Goal: Task Accomplishment & Management: Manage account settings

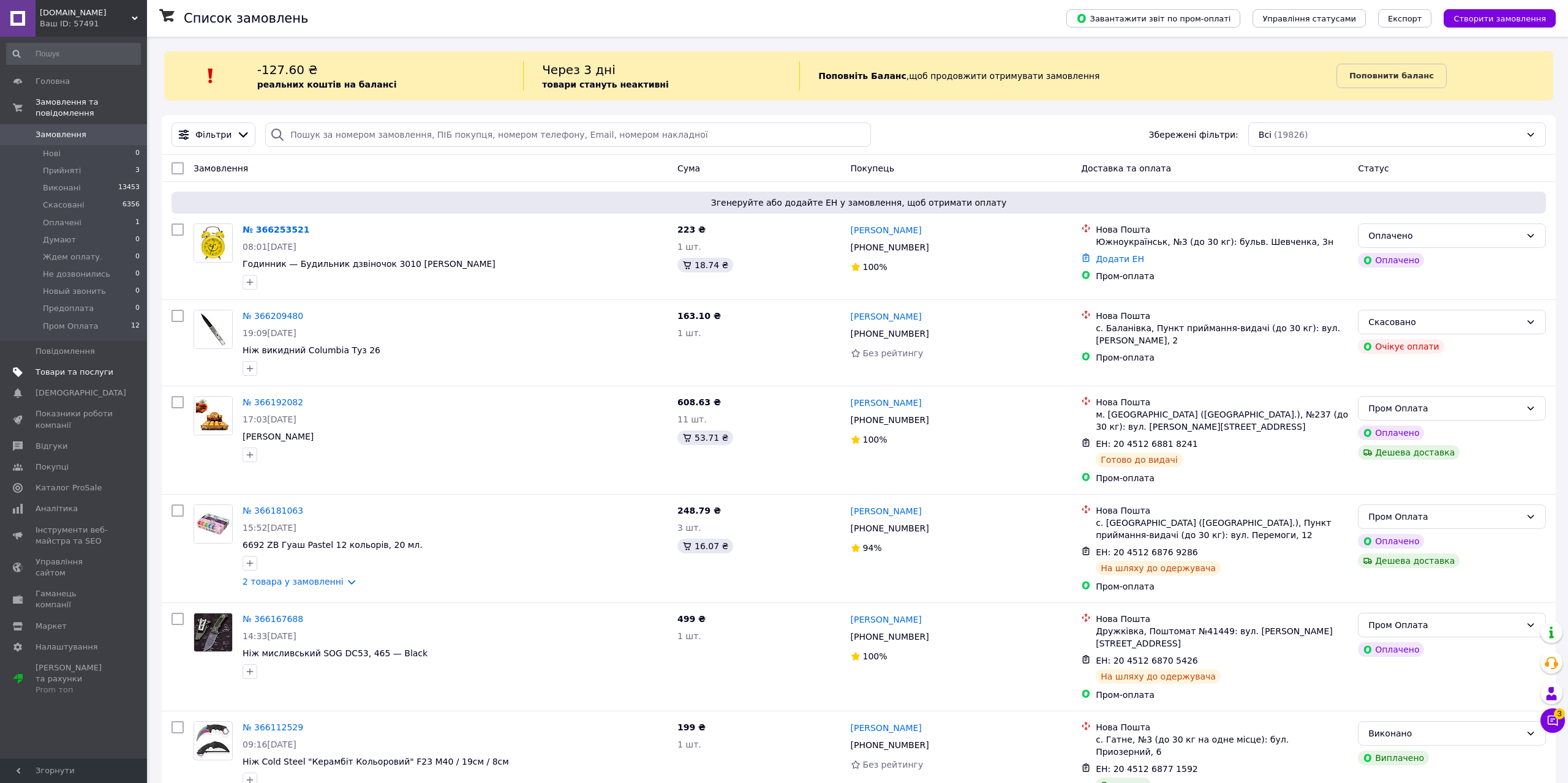
click at [76, 367] on span "Товари та послуги" at bounding box center [74, 372] width 78 height 11
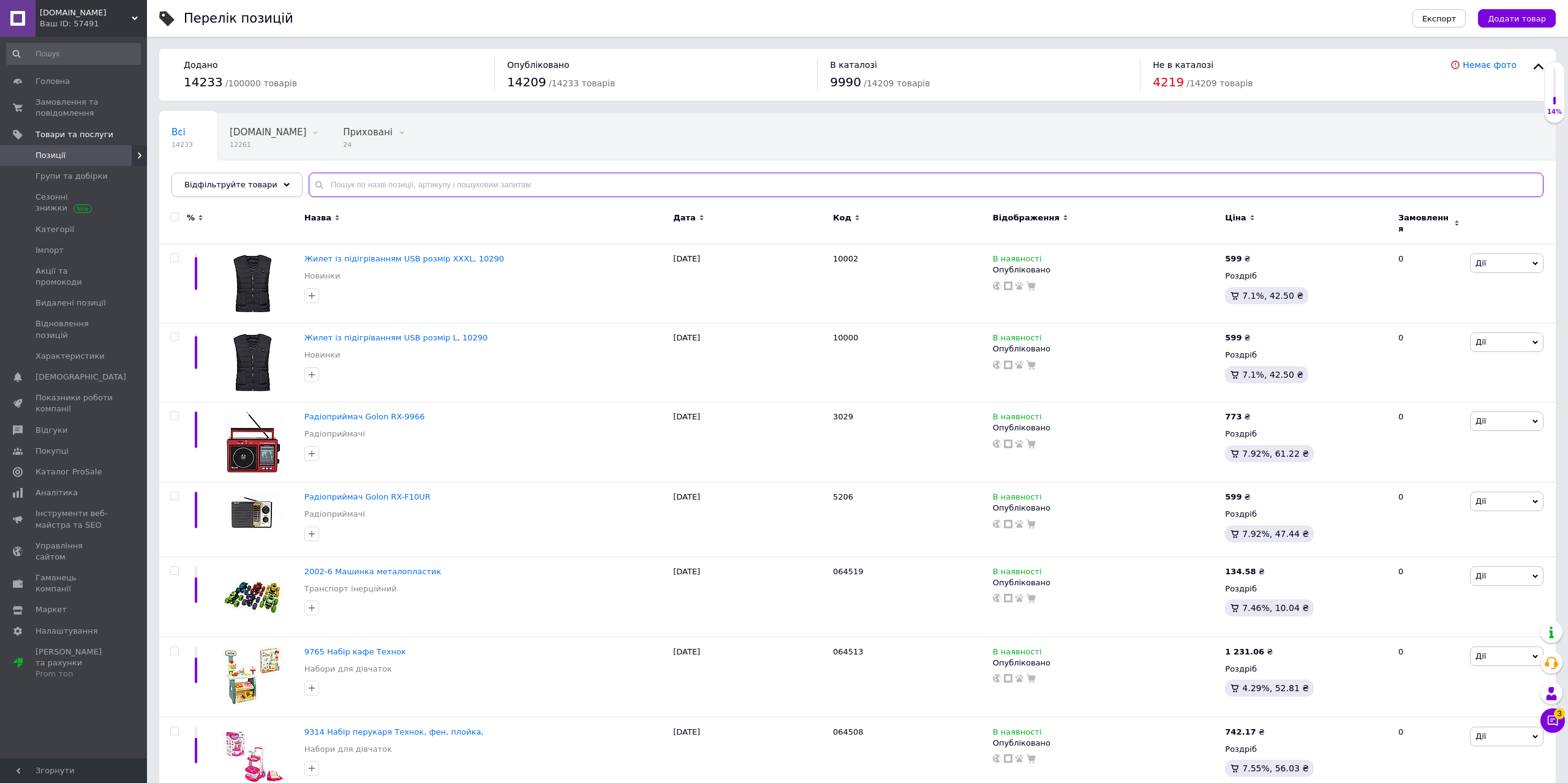
click at [395, 182] on input "text" at bounding box center [927, 185] width 1235 height 25
type input "1230"
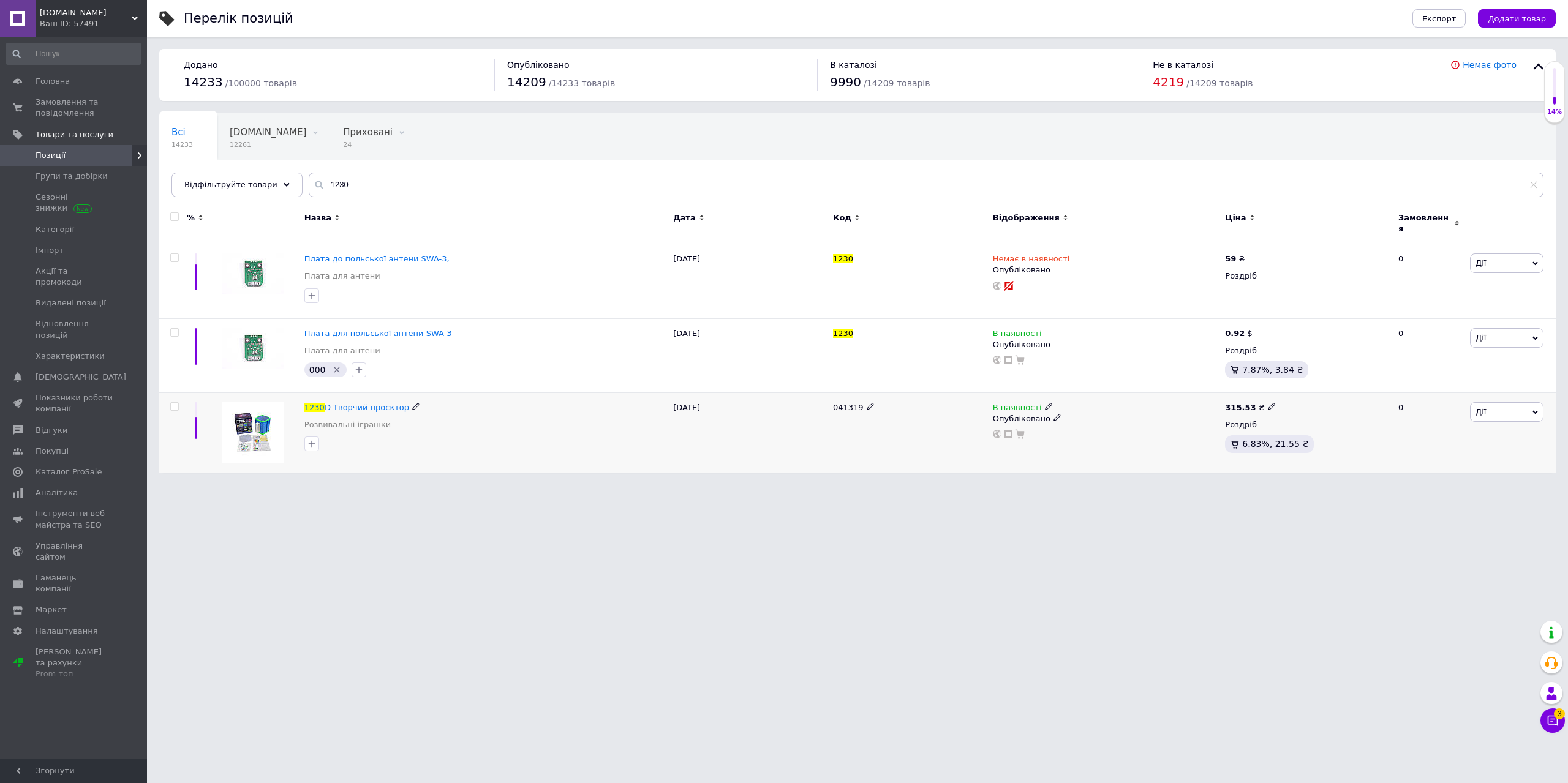
click at [371, 403] on span "D Творчий проєктор" at bounding box center [367, 408] width 85 height 9
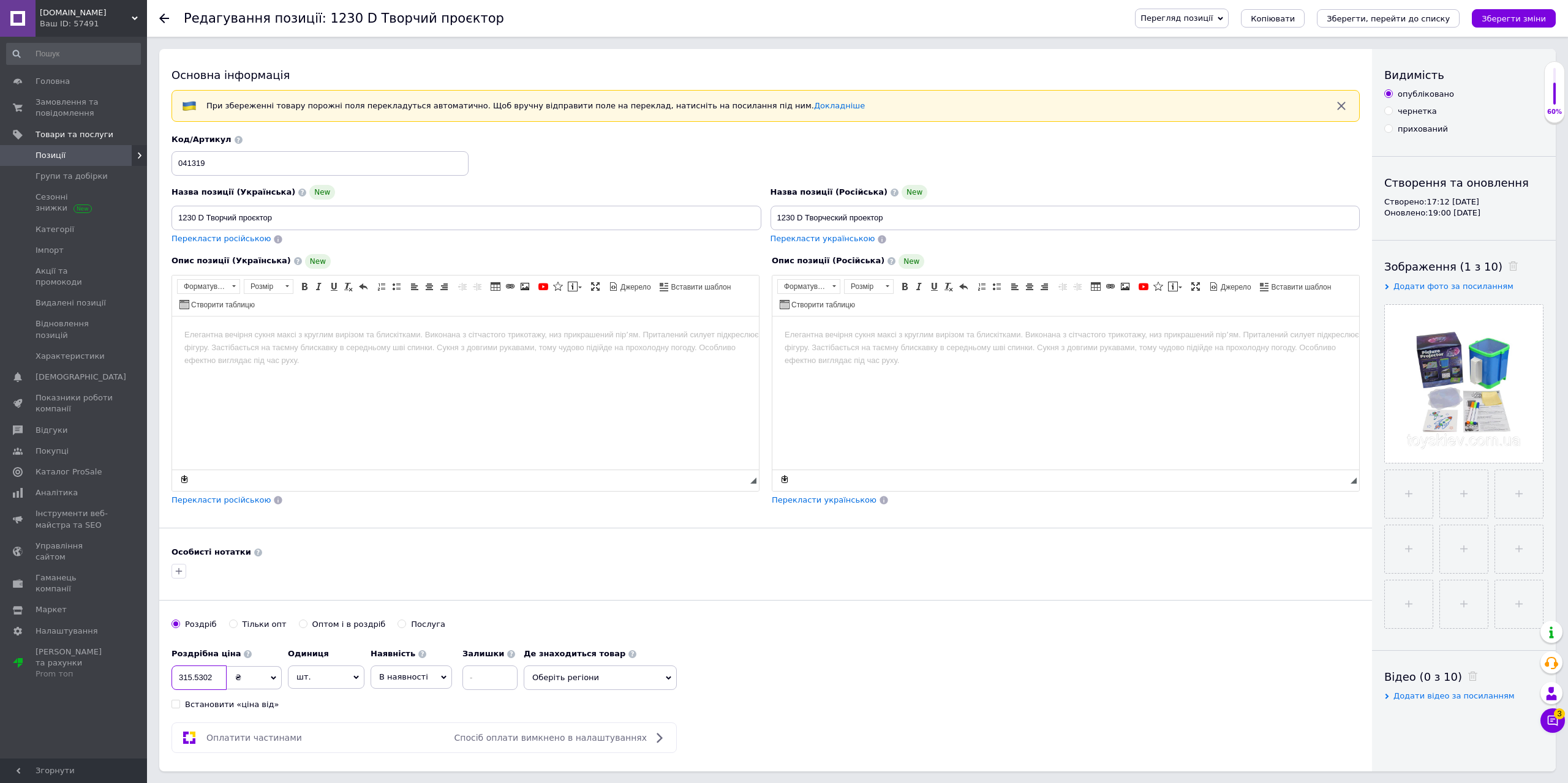
drag, startPoint x: 217, startPoint y: 678, endPoint x: 168, endPoint y: 691, distance: 50.7
click at [172, 691] on input "315.5302" at bounding box center [200, 678] width 56 height 25
type input "199"
click at [257, 381] on html at bounding box center [465, 392] width 587 height 153
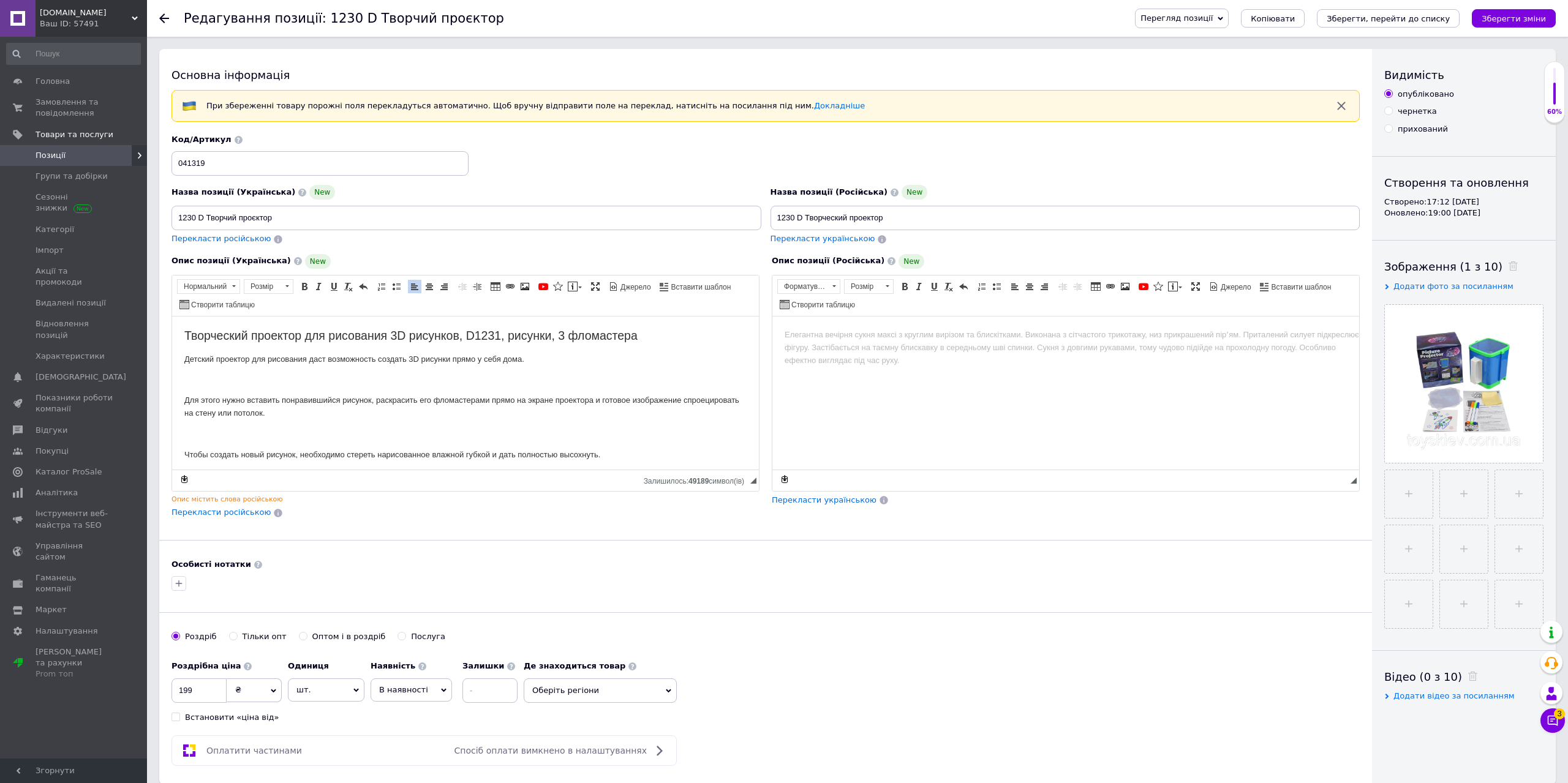
click at [182, 398] on html "Творческий проектор для рисования 3D рисунков, D1231, рисунки, 3 фломастера Дет…" at bounding box center [465, 392] width 587 height 153
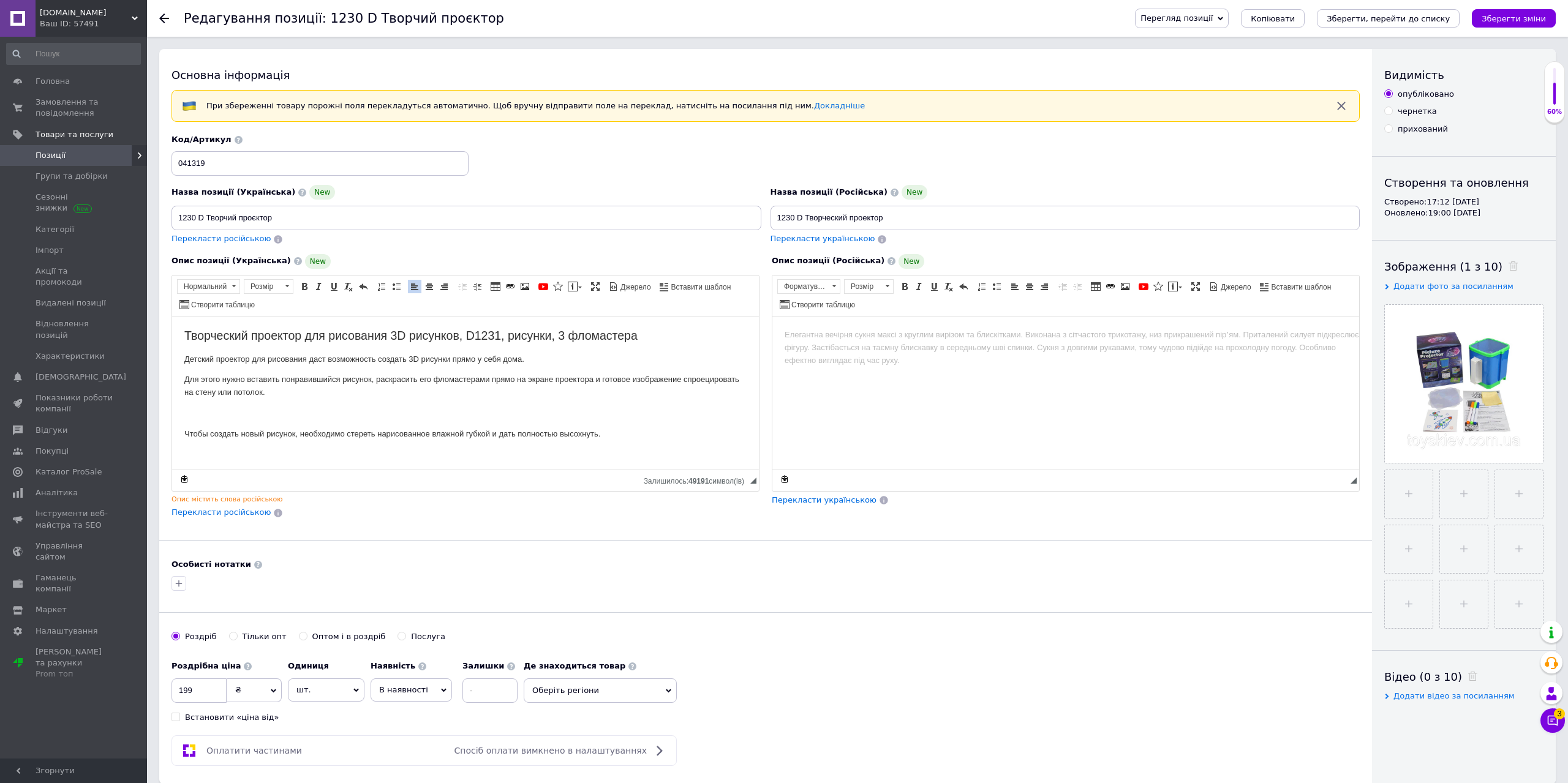
click at [184, 432] on p "Чтобы создать новый рисунок, необходимо стереть нарисованное влажной губкой и д…" at bounding box center [465, 434] width 562 height 13
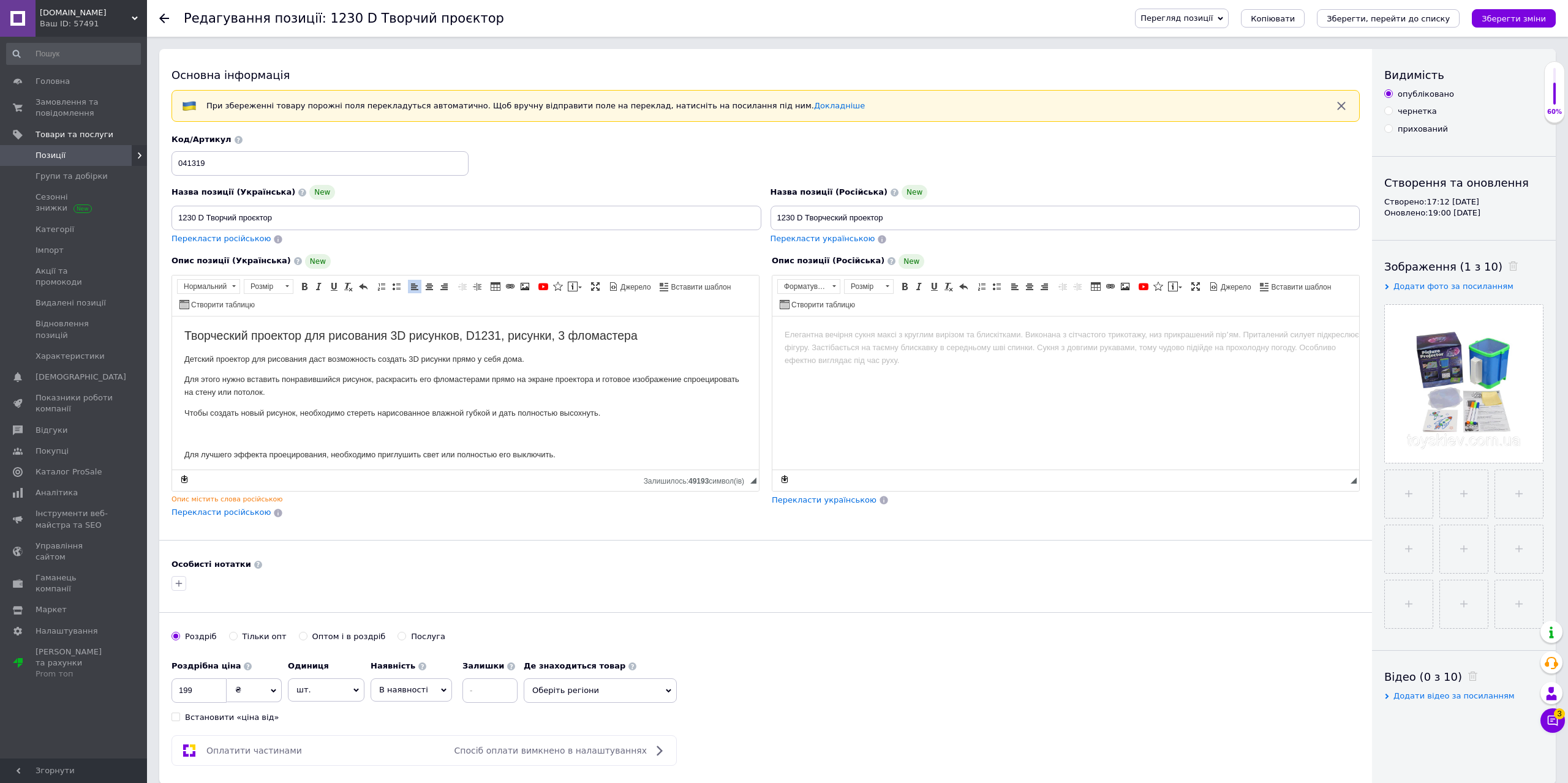
click at [185, 455] on p "Для лучшего эффекта проецирования, необходимо приглушить свет или полностью его…" at bounding box center [465, 455] width 562 height 13
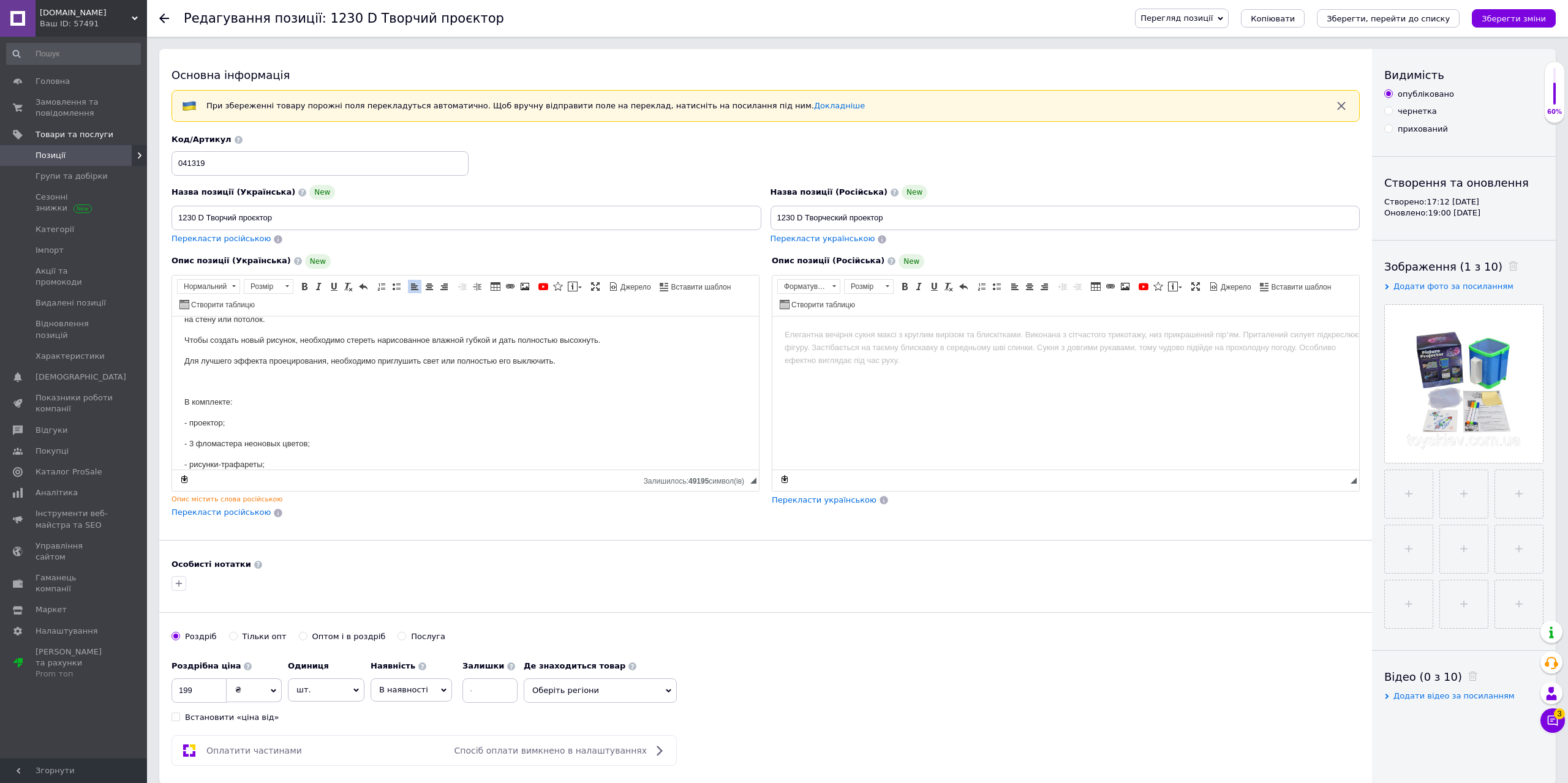
scroll to position [125, 0]
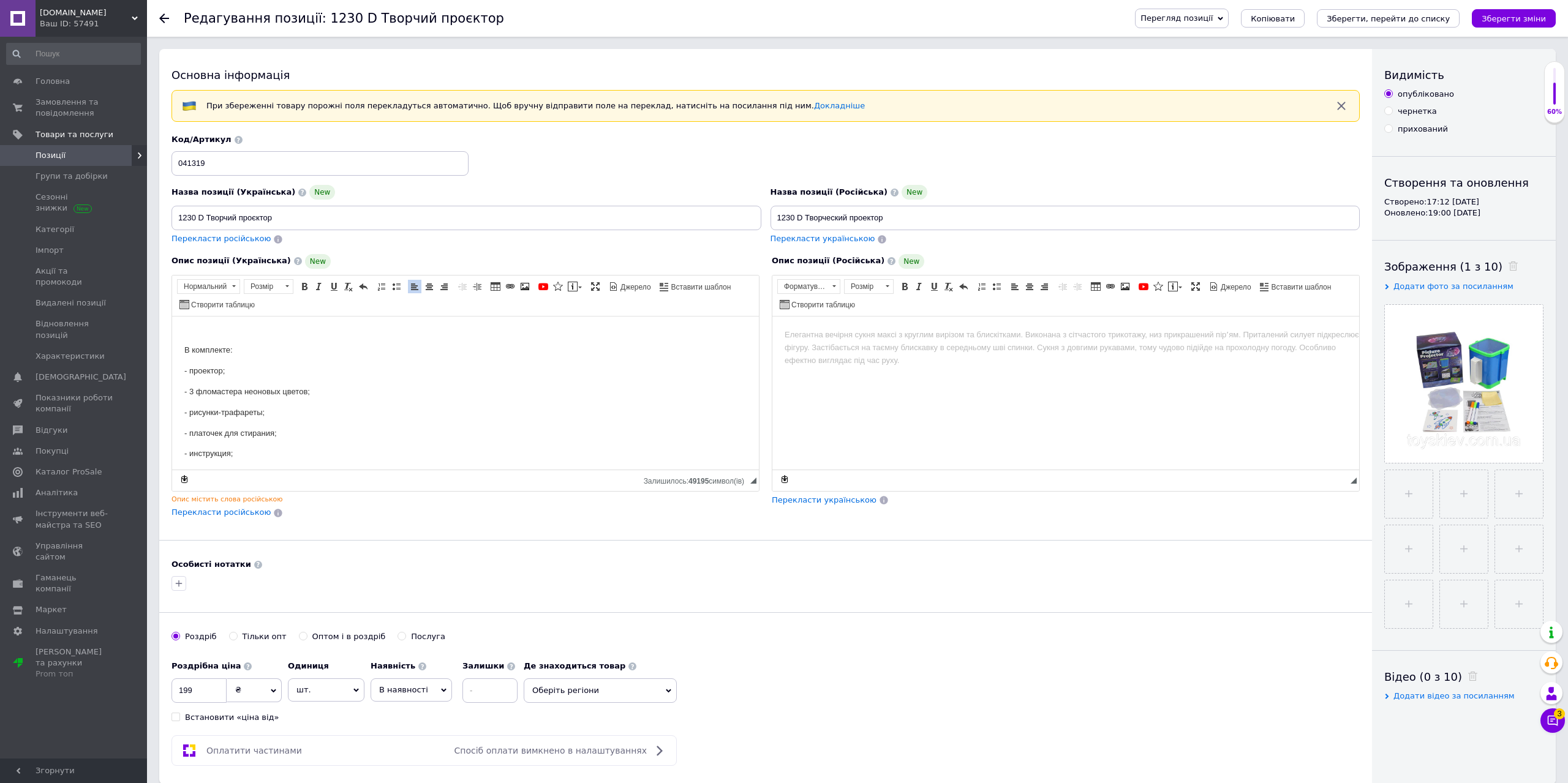
click at [185, 348] on p "В комплекте:" at bounding box center [465, 350] width 562 height 13
click at [185, 409] on p "Питание устройства: 3 батарейки АА (не входят в комплект);" at bounding box center [465, 412] width 562 height 13
click at [185, 433] on p "Размер упаковки: 16,8 - 14 - 16 см;" at bounding box center [465, 432] width 562 height 13
click at [184, 452] on p "Упаковка: коробка;" at bounding box center [465, 453] width 562 height 13
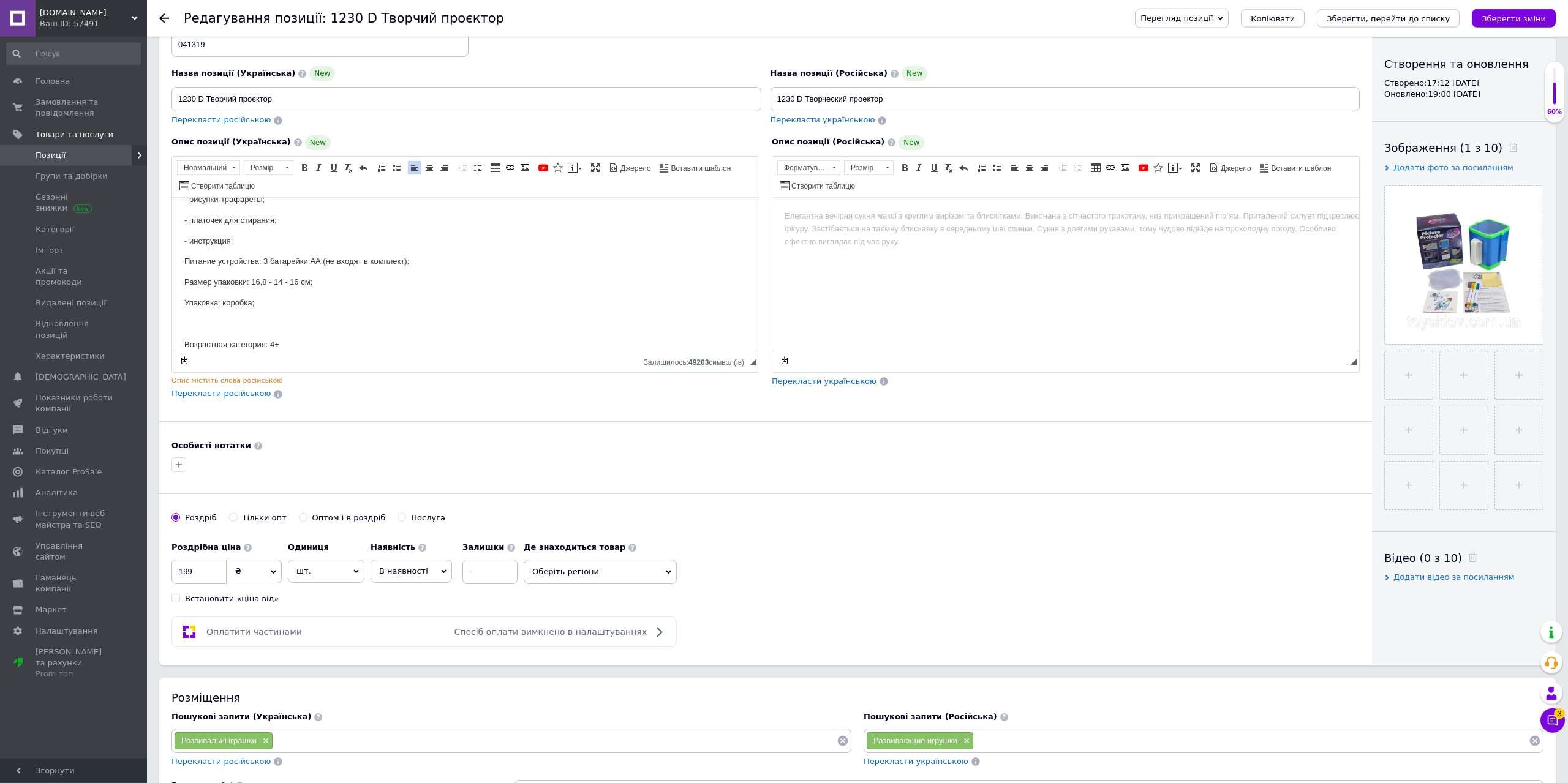
scroll to position [125, 0]
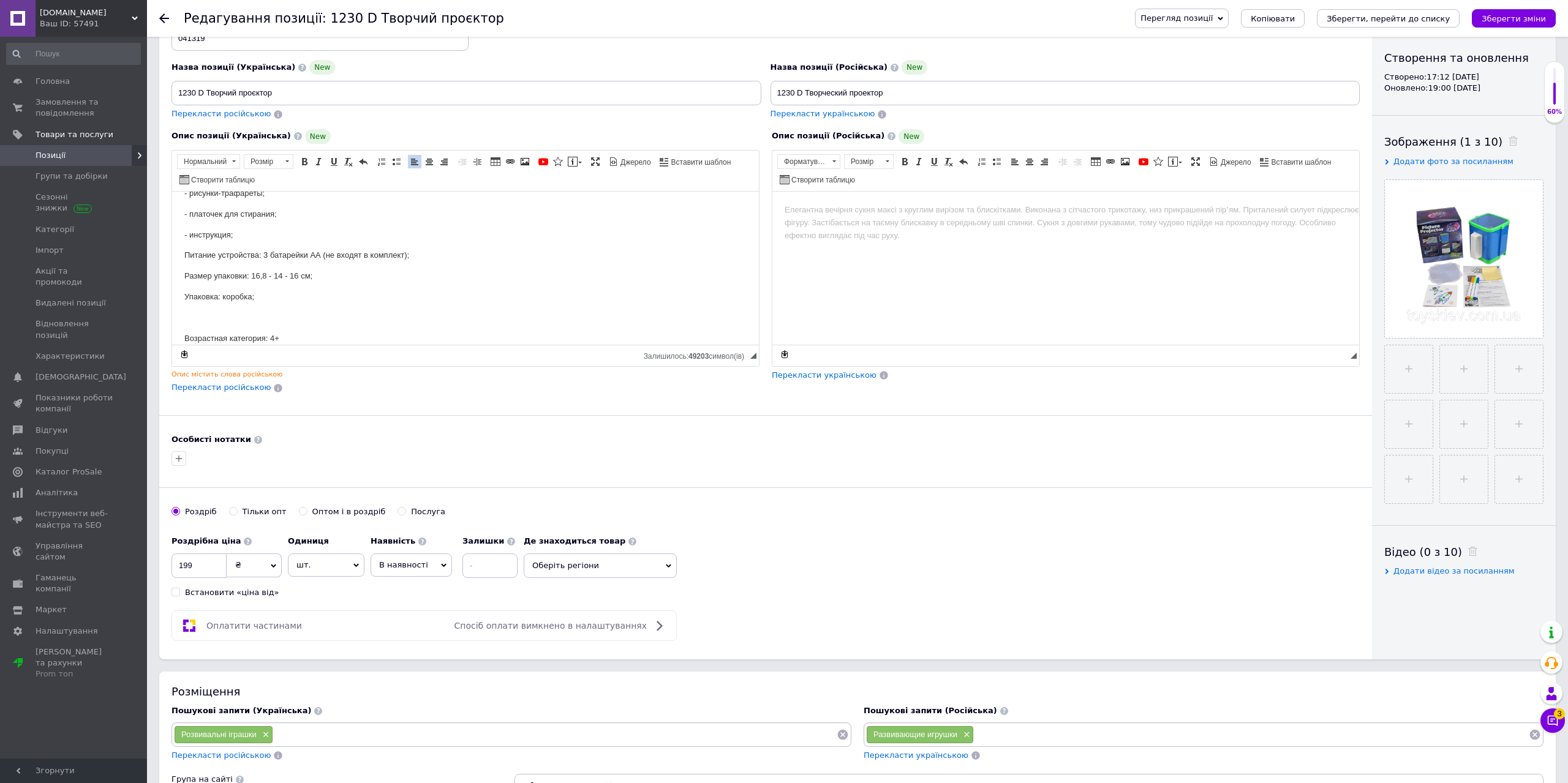
click at [183, 146] on html "Творческий проектор для рисования 3D рисунков, D1231, рисунки, 3 фломастера Дет…" at bounding box center [465, 69] width 587 height 153
click at [252, 392] on span "Перекласти російською" at bounding box center [221, 388] width 99 height 9
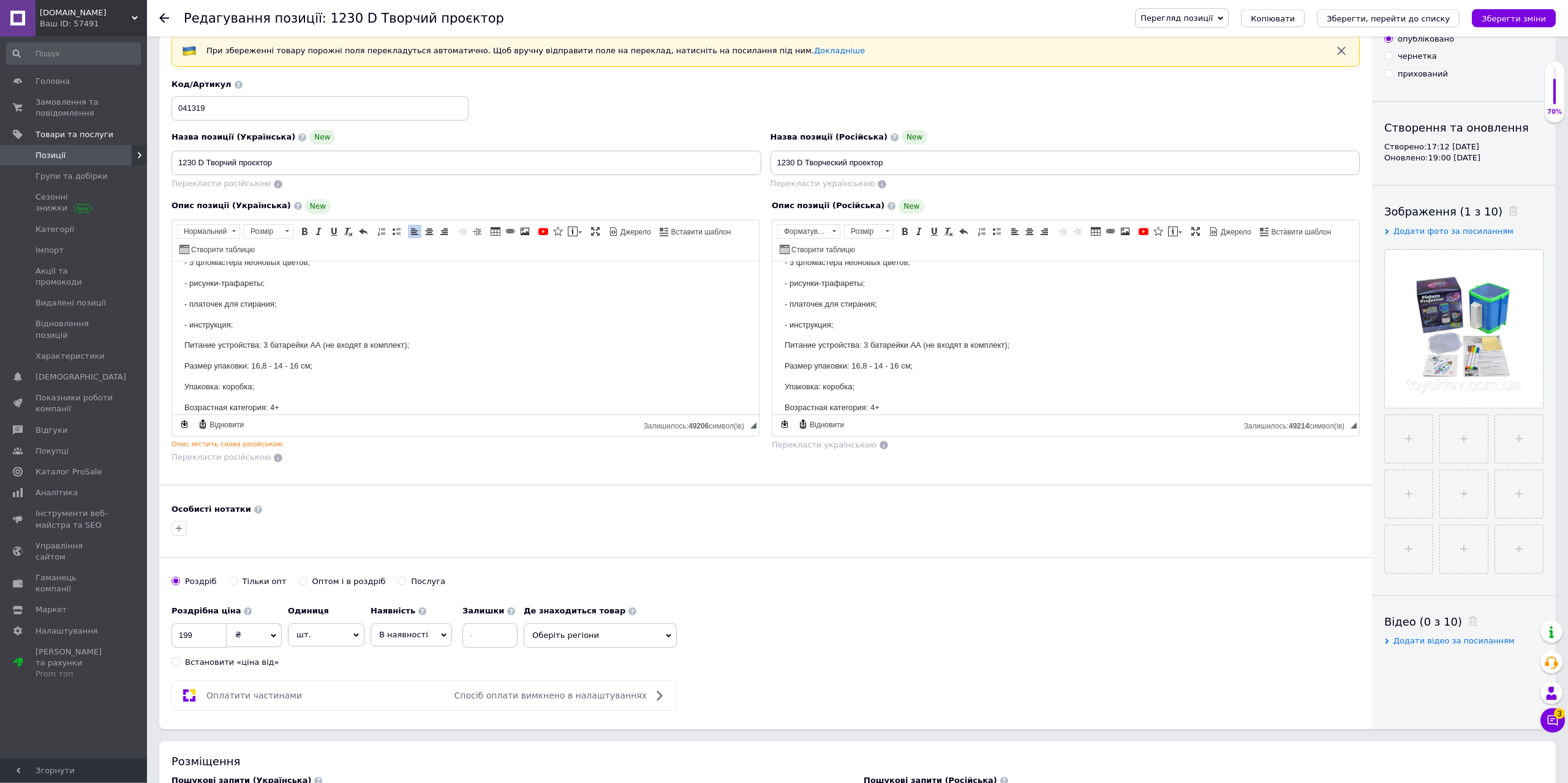
scroll to position [0, 0]
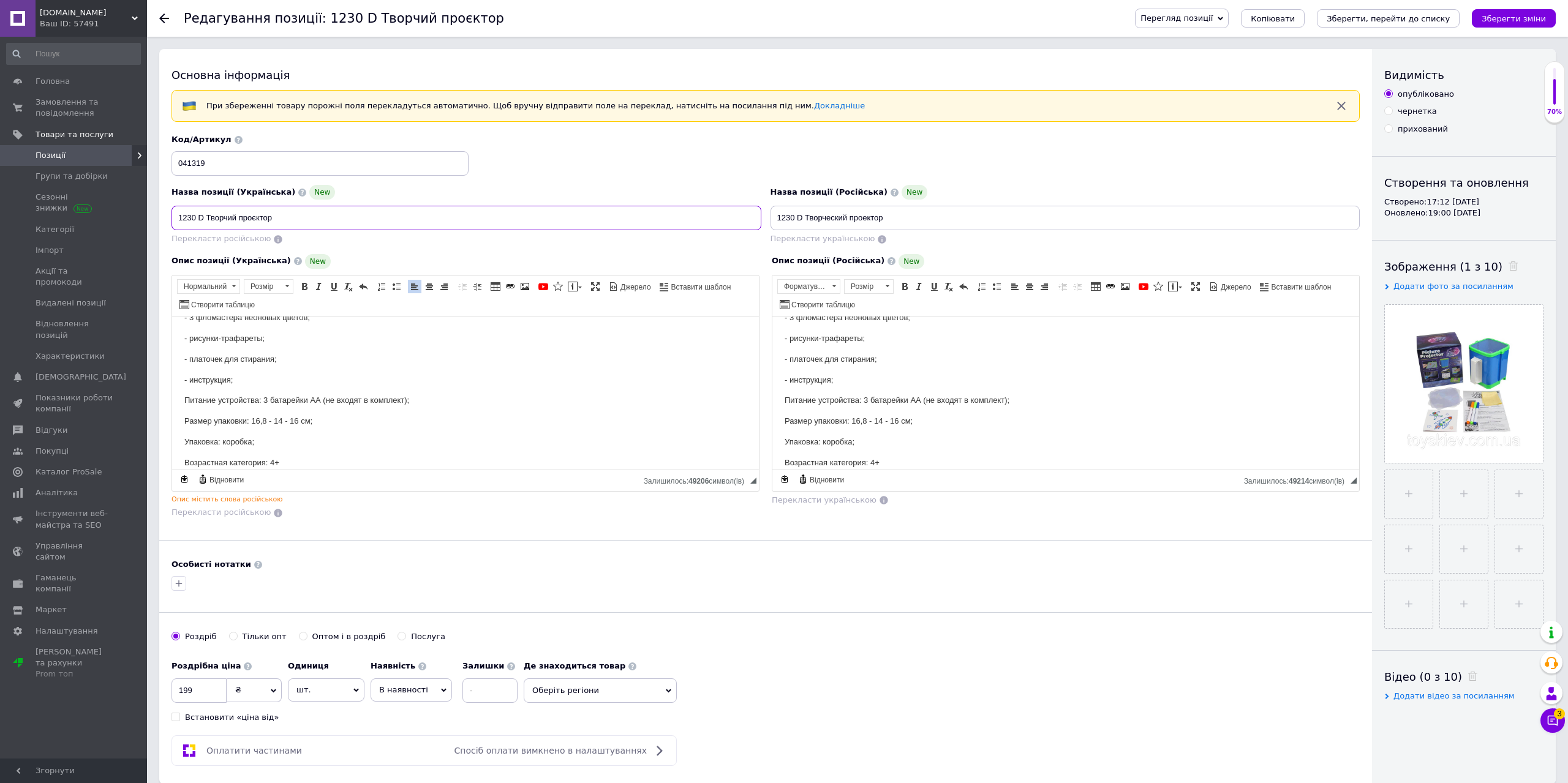
drag, startPoint x: 288, startPoint y: 217, endPoint x: 156, endPoint y: 224, distance: 132.2
click at [172, 224] on input "1230 D Творчий проєктор" at bounding box center [466, 218] width 590 height 25
paste input "проектор для рисования 3D рисунков"
type input "проектор для рисования 3D рисунков"
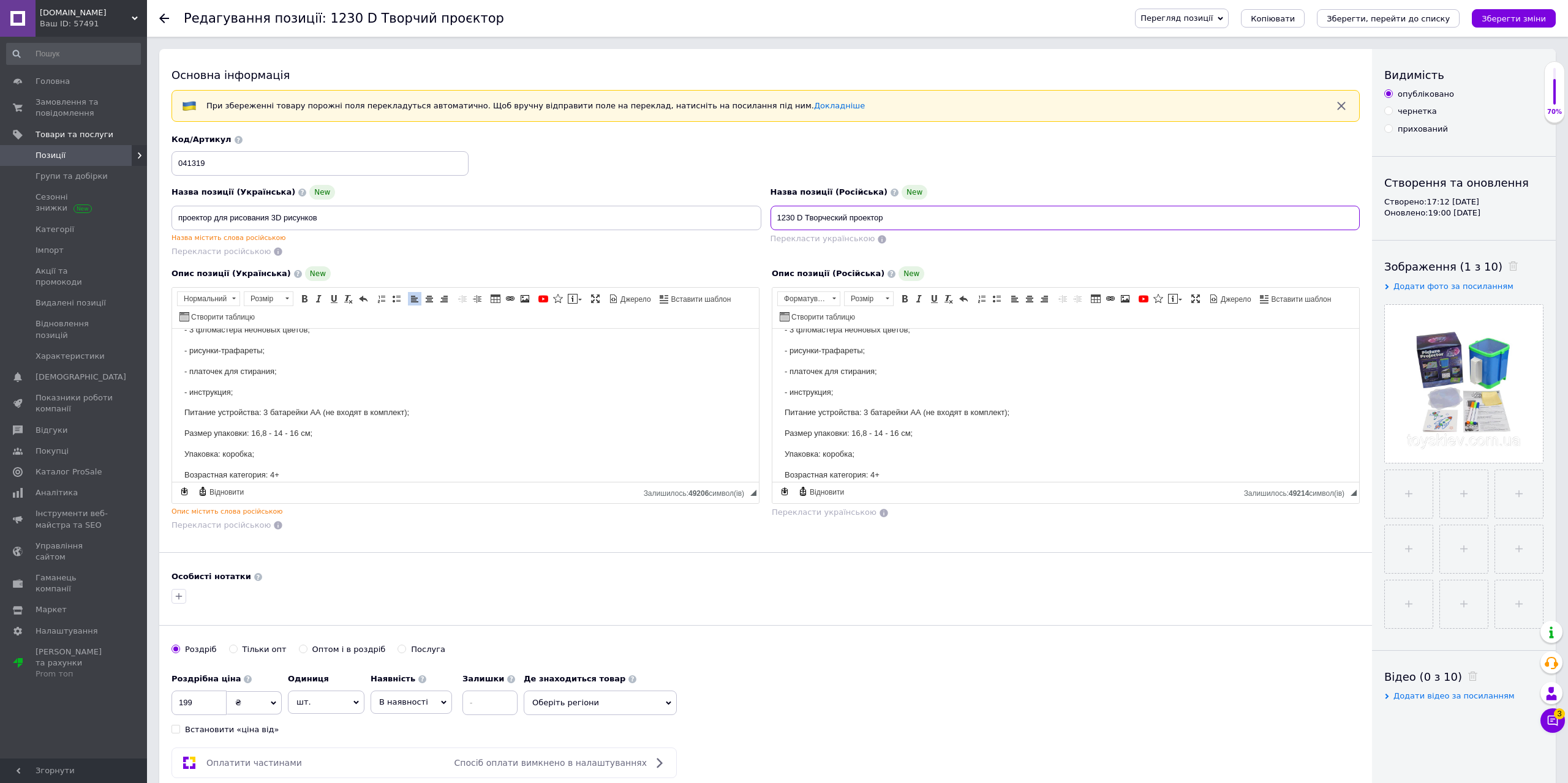
drag, startPoint x: 894, startPoint y: 218, endPoint x: 735, endPoint y: 220, distance: 159.0
click at [771, 219] on input "1230 D Творческий проектор" at bounding box center [1065, 218] width 590 height 25
paste input "проектор для рисования 3D рисунков"
drag, startPoint x: 780, startPoint y: 219, endPoint x: 771, endPoint y: 220, distance: 9.1
click at [773, 220] on input "проектор для рисования 3D рисунков" at bounding box center [1065, 218] width 590 height 25
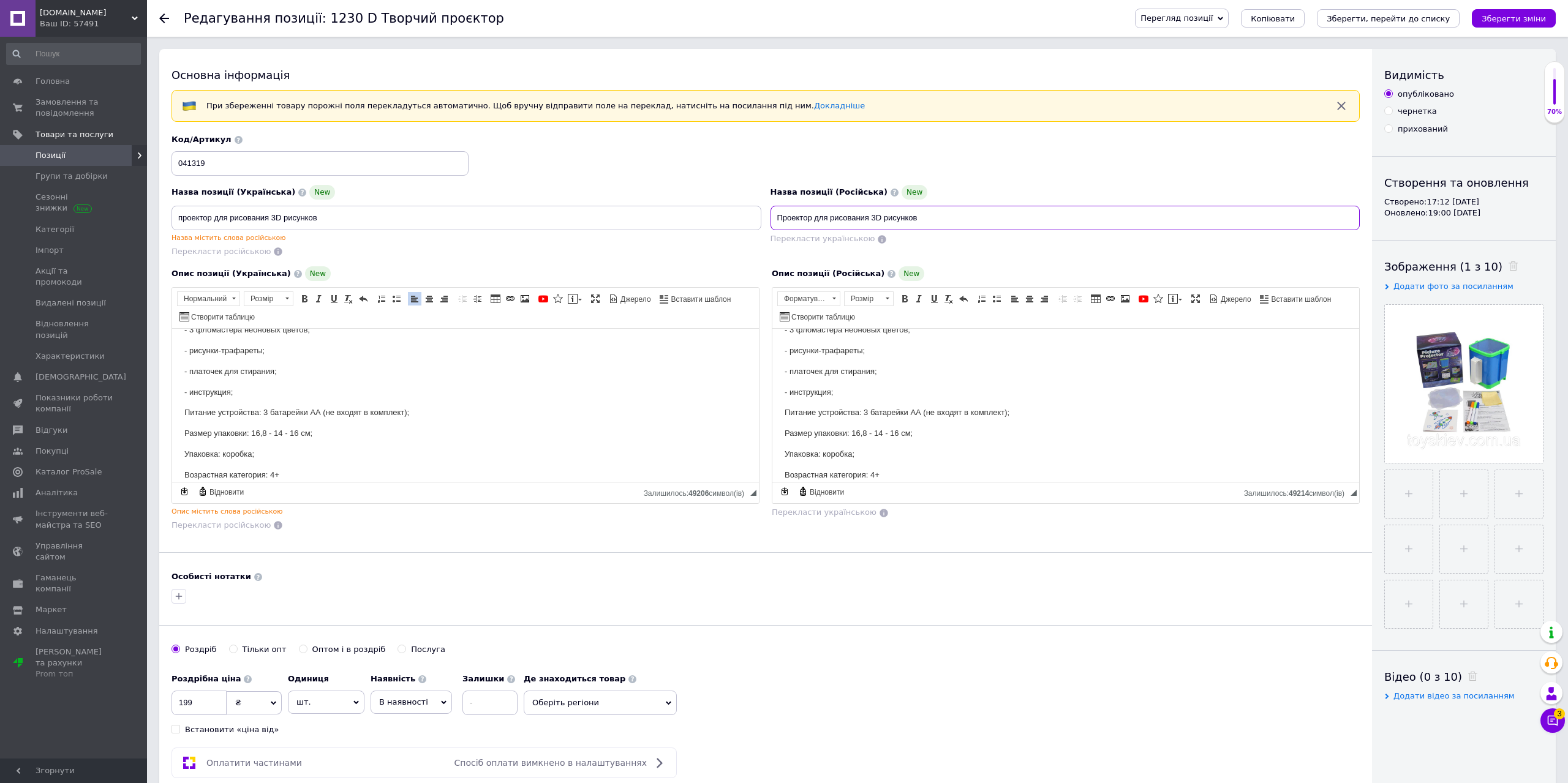
type input "Проектор для рисования 3D рисунков"
drag, startPoint x: 181, startPoint y: 218, endPoint x: 171, endPoint y: 220, distance: 10.2
click at [172, 219] on input "проектор для рисования 3D рисунков" at bounding box center [466, 218] width 590 height 25
drag, startPoint x: 269, startPoint y: 218, endPoint x: 141, endPoint y: 212, distance: 128.1
click at [172, 213] on input "Проектор для рисования 3D рисунков" at bounding box center [466, 218] width 590 height 25
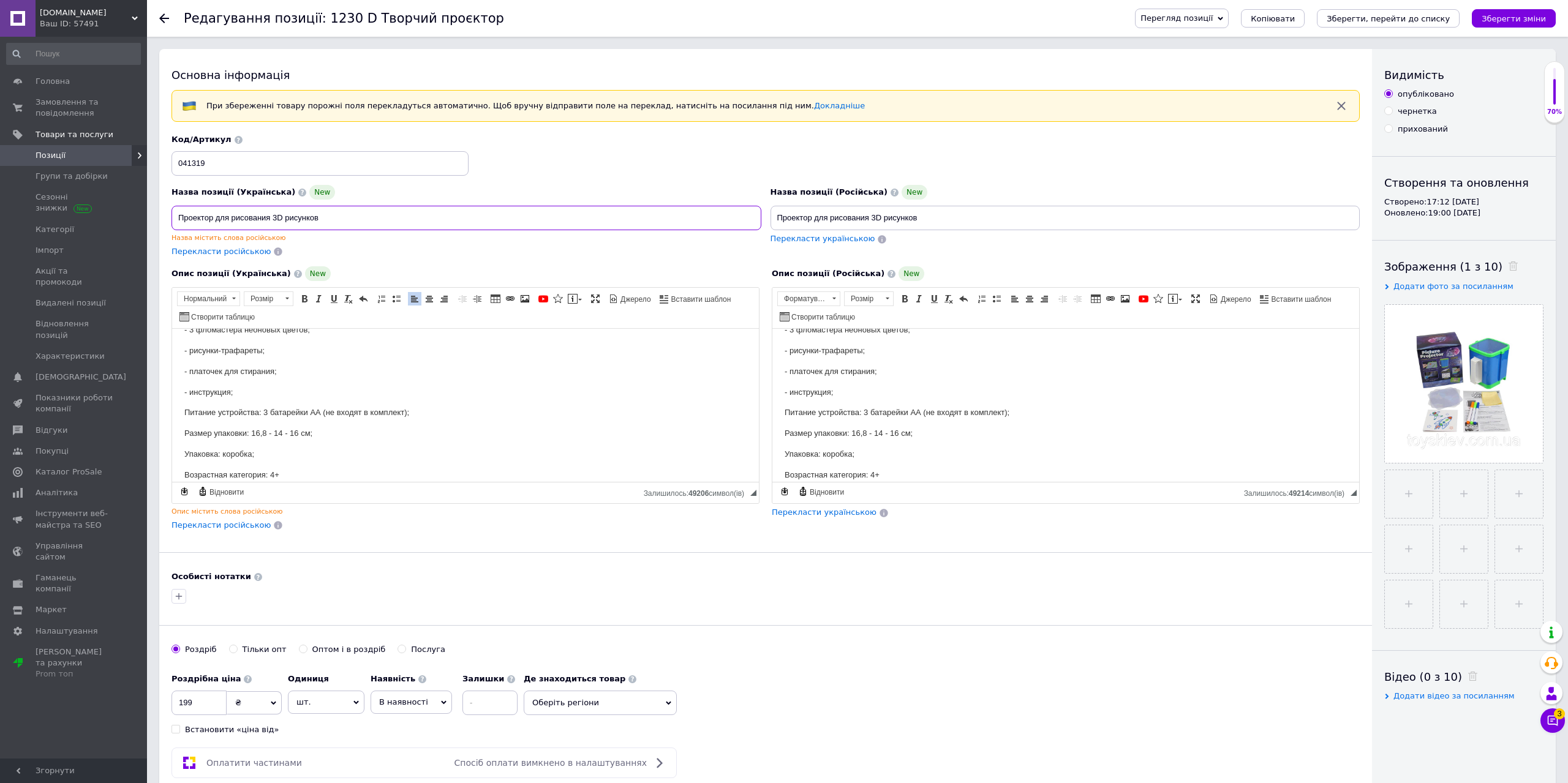
scroll to position [250, 0]
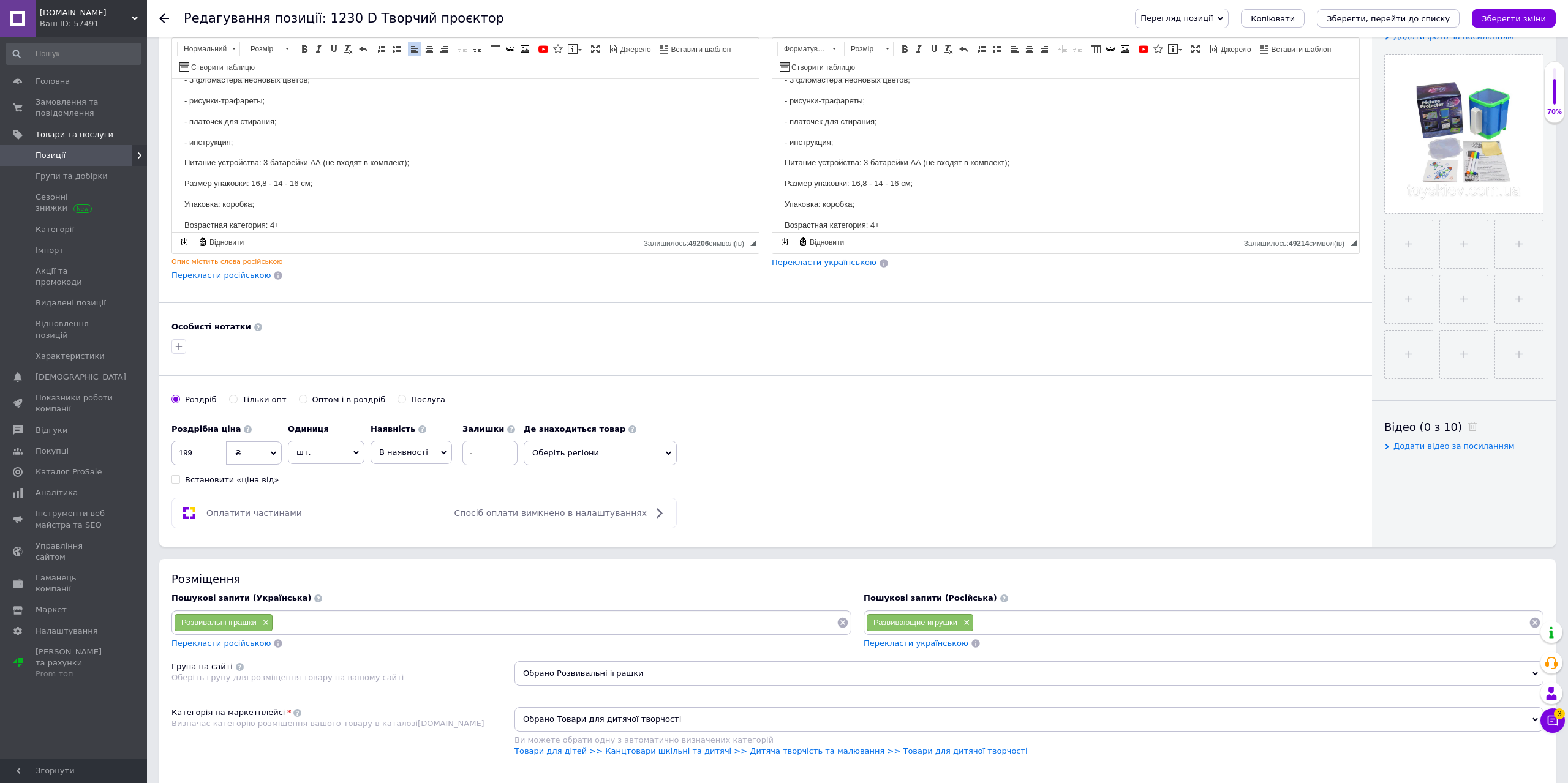
type input "Проектор для рисования 3D рисунков"
click at [351, 625] on input at bounding box center [554, 623] width 564 height 18
click at [981, 621] on input at bounding box center [1251, 623] width 555 height 18
paste input "Проектор для рисования"
type input "Проектор для рисования"
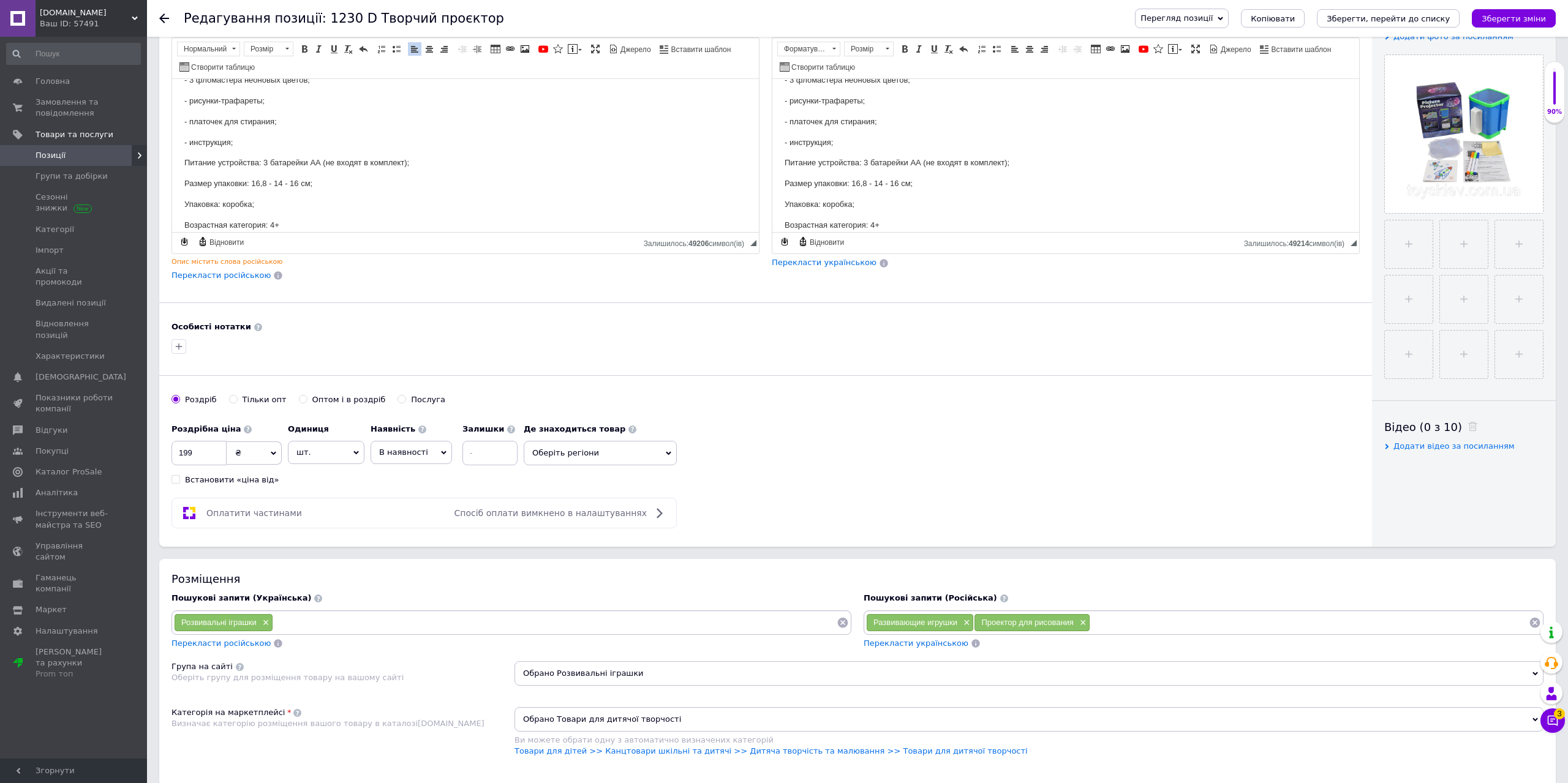
click at [905, 640] on span "Перекласти українською" at bounding box center [916, 644] width 105 height 9
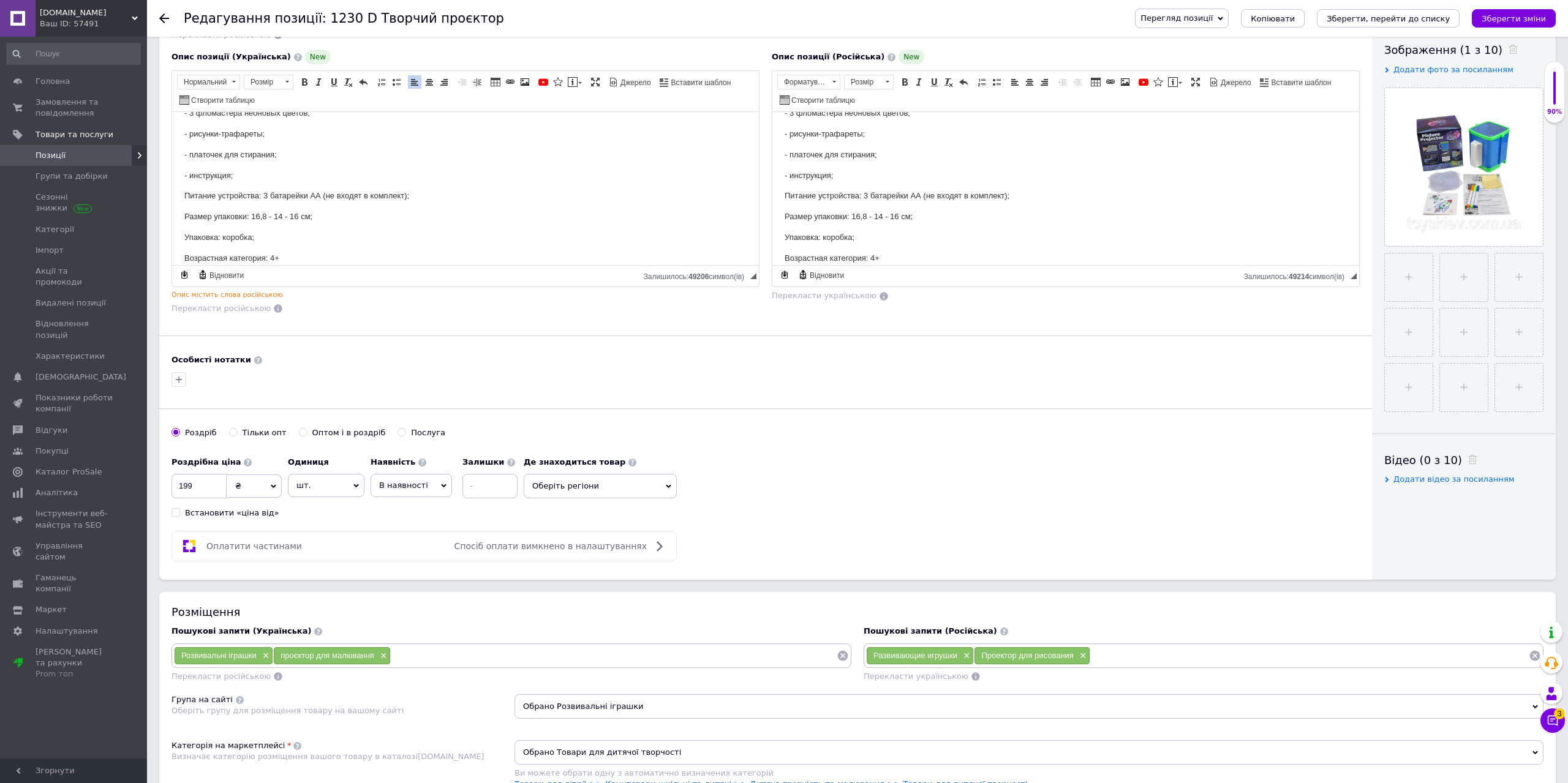
scroll to position [125, 0]
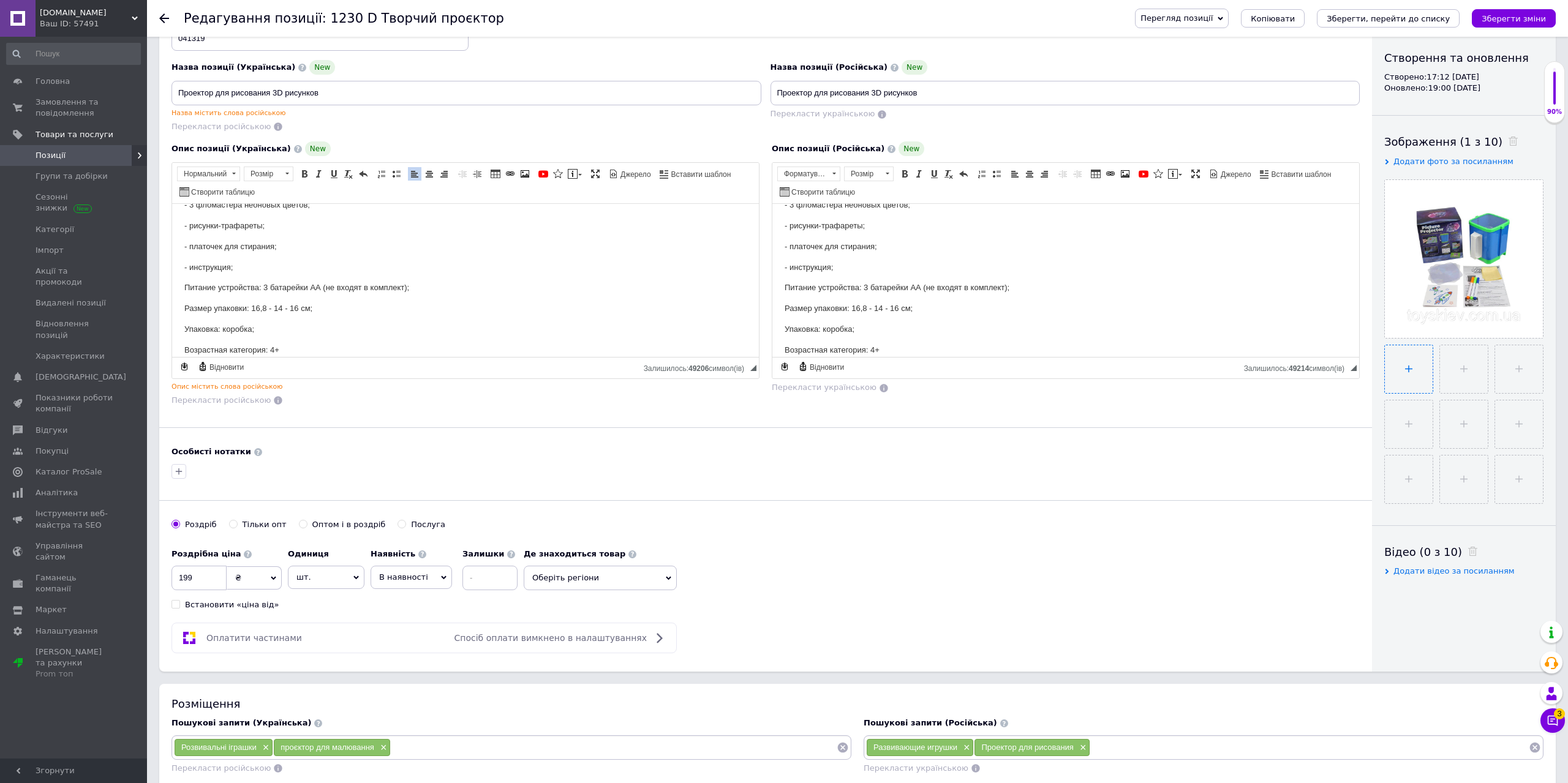
click at [1405, 371] on input "file" at bounding box center [1409, 369] width 48 height 48
type input "C:\fakepath\60351275349253.jpg"
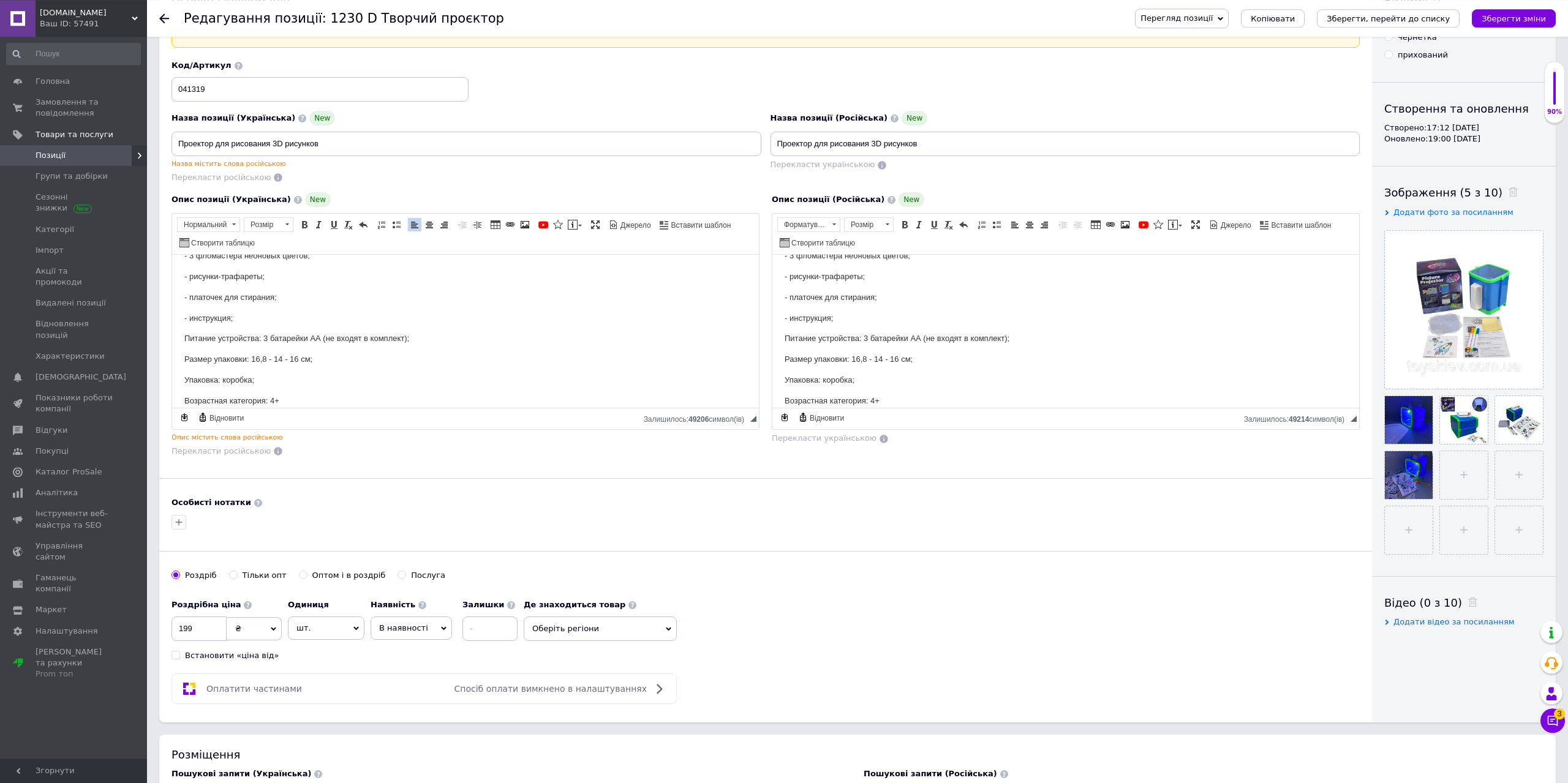
scroll to position [0, 0]
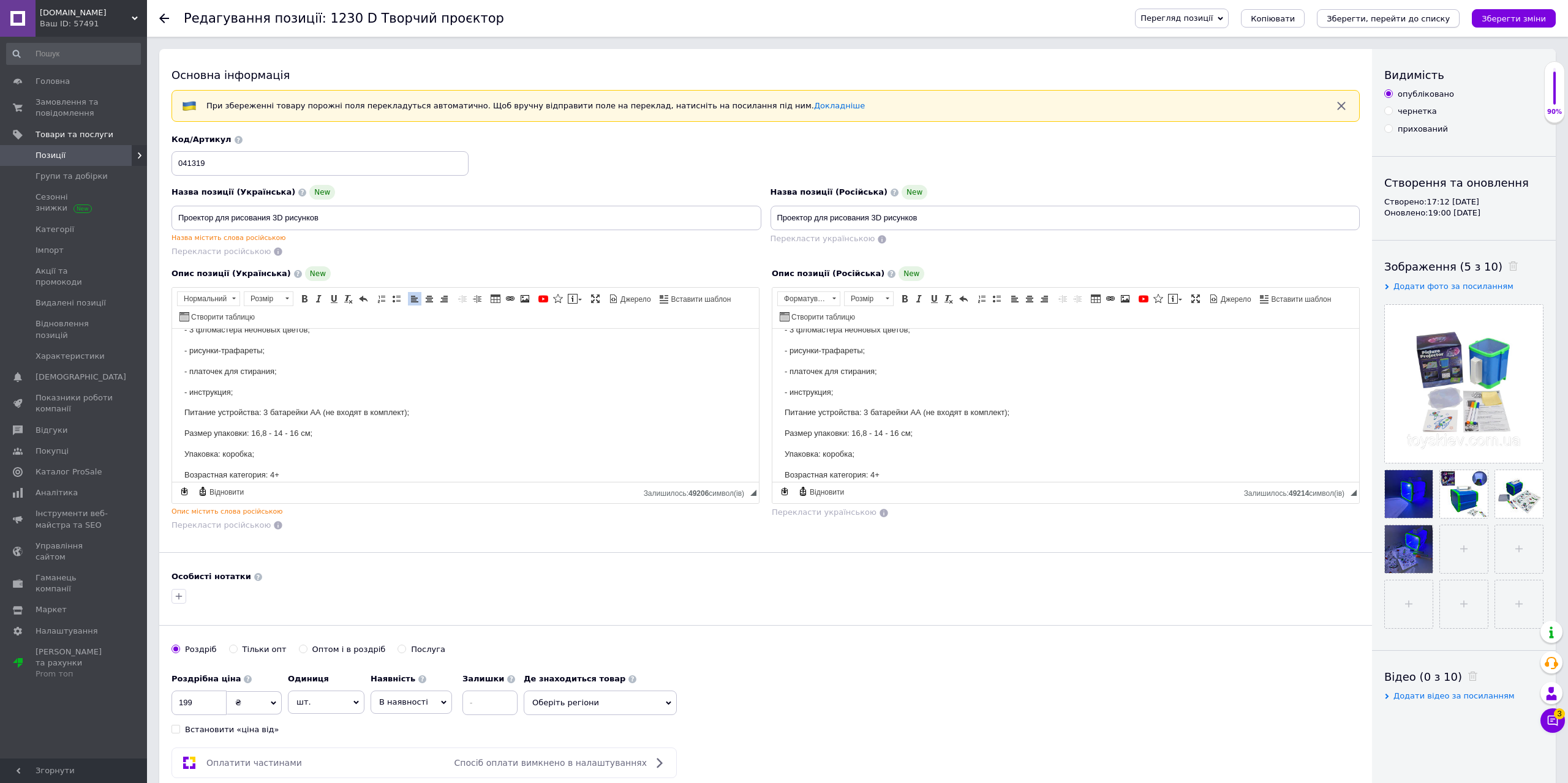
click at [1381, 17] on icon "Зберегти, перейти до списку" at bounding box center [1388, 18] width 123 height 9
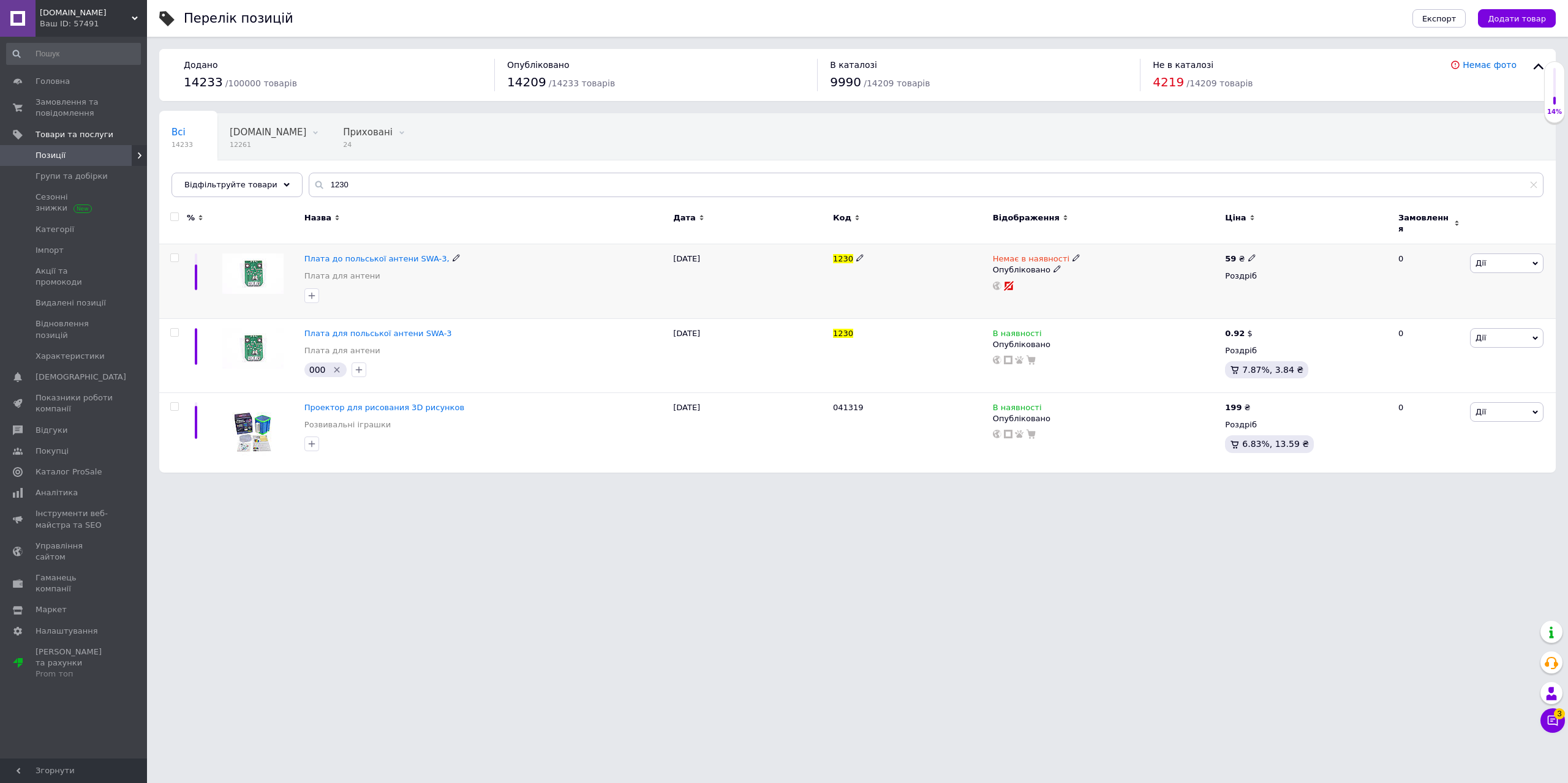
click at [1505, 255] on span "Дії" at bounding box center [1506, 263] width 73 height 19
click at [1450, 451] on li "Видалити" at bounding box center [1462, 459] width 163 height 17
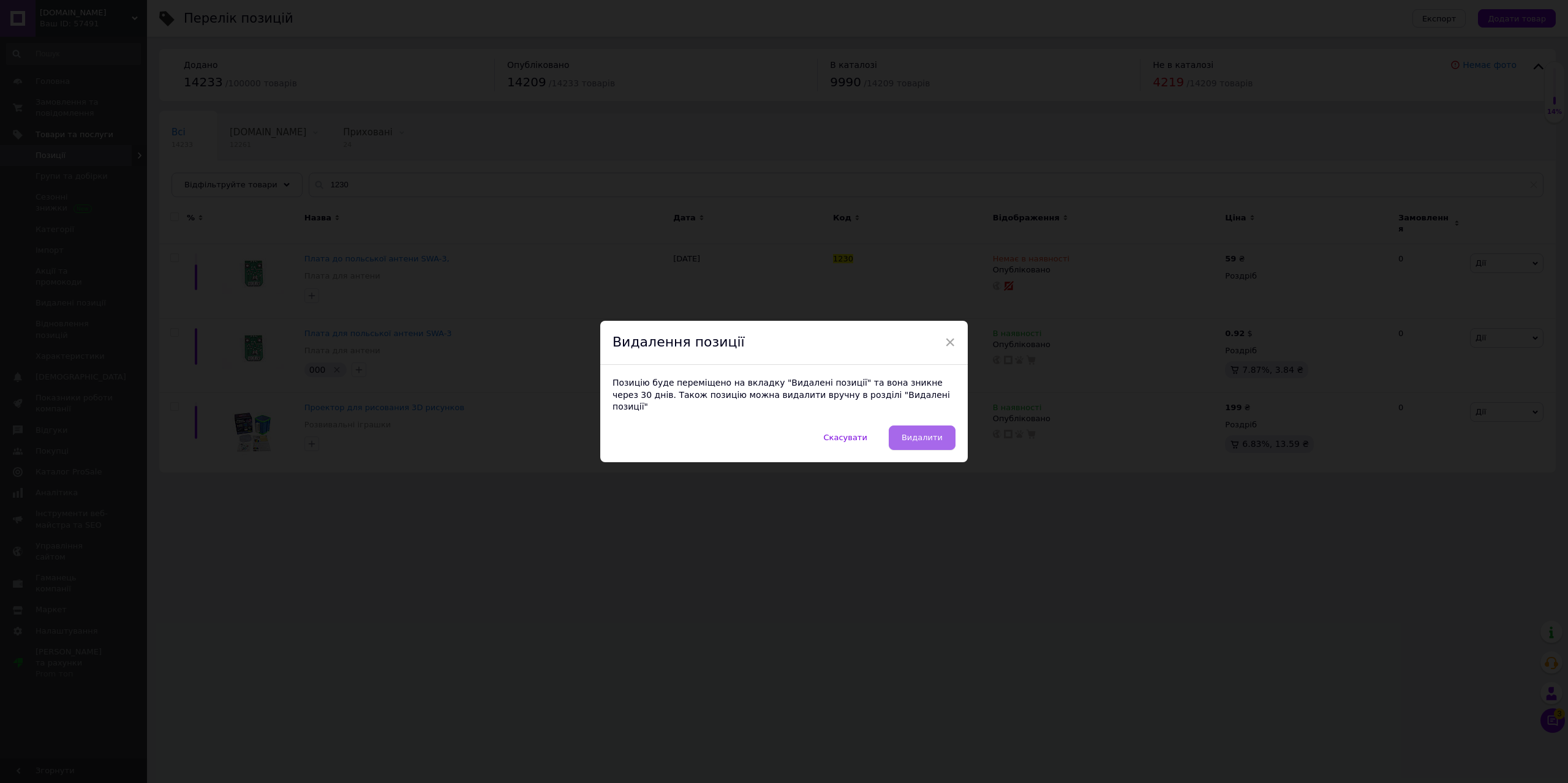
click at [917, 436] on span "Видалити" at bounding box center [922, 438] width 41 height 9
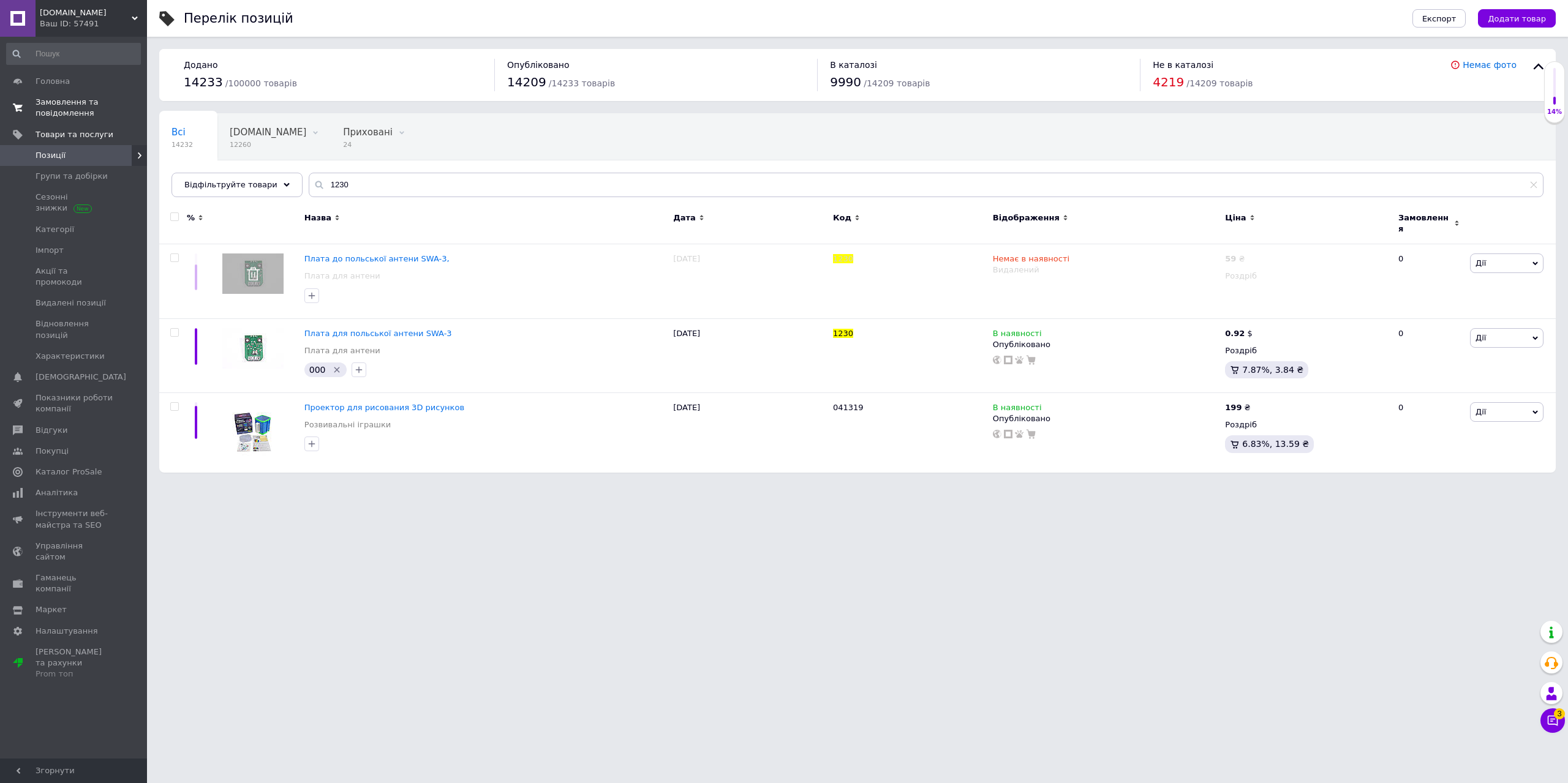
click at [82, 110] on span "Замовлення та повідомлення" at bounding box center [74, 108] width 78 height 22
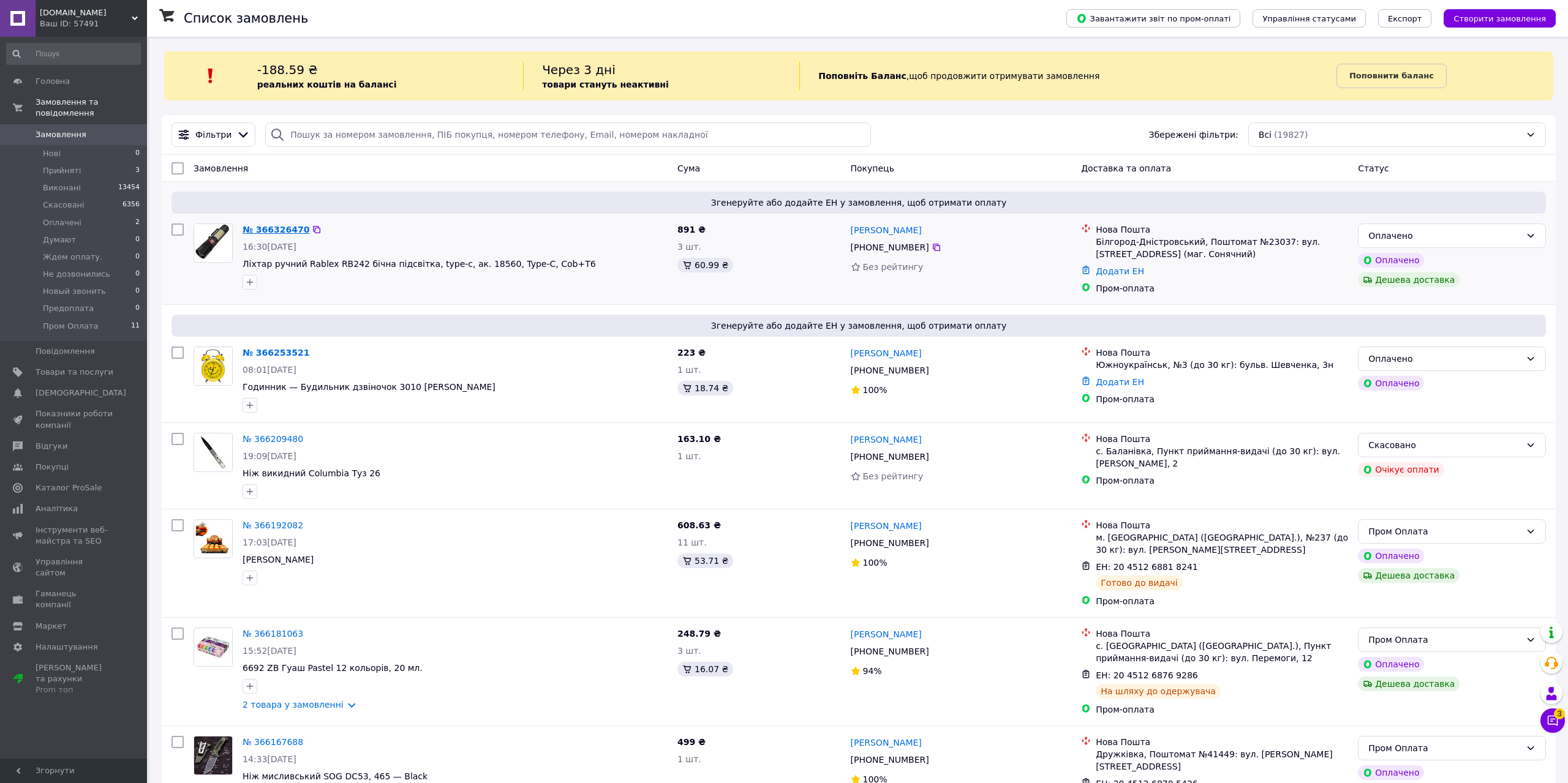
click at [275, 226] on link "№ 366326470" at bounding box center [276, 230] width 67 height 10
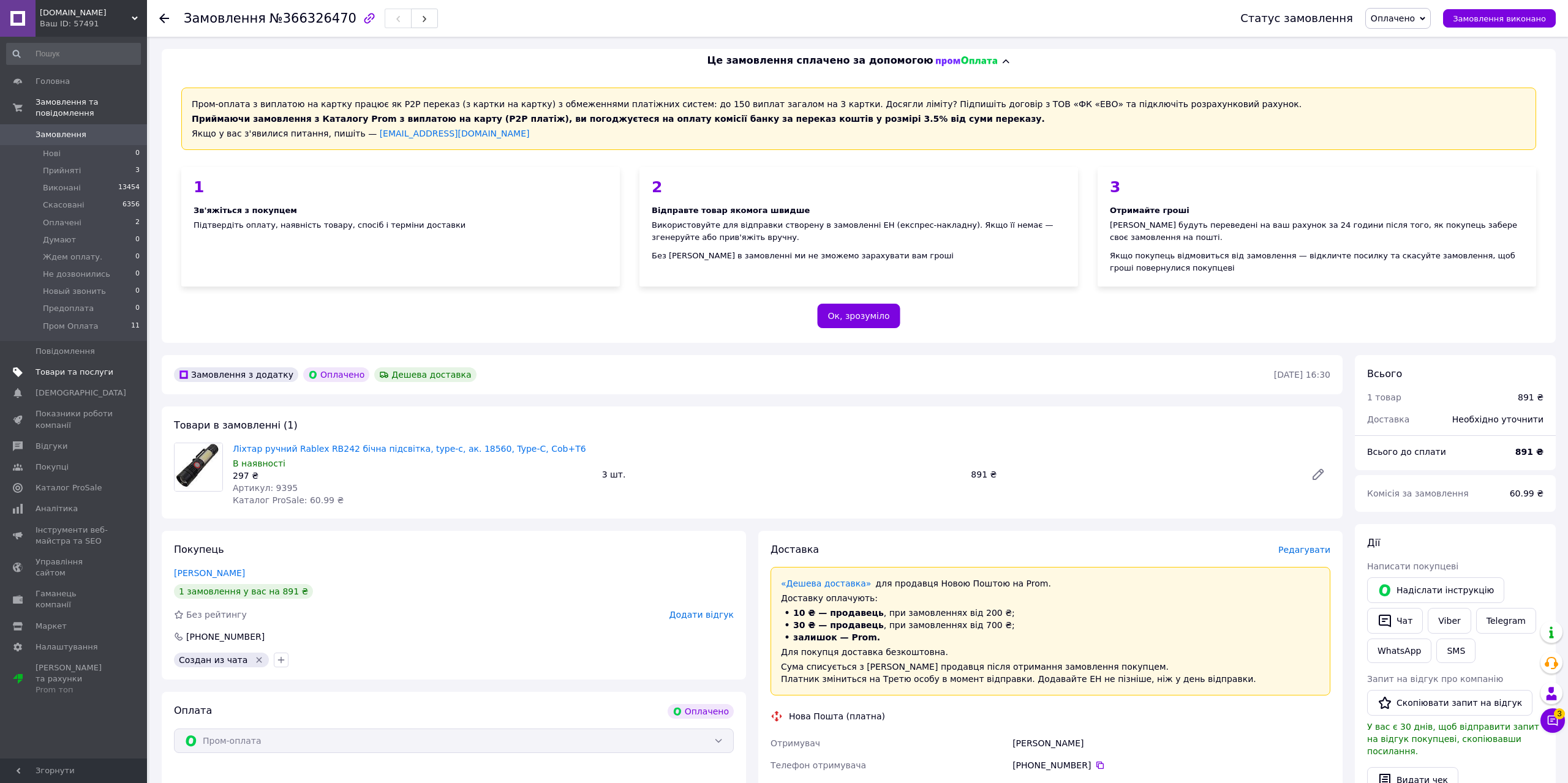
click at [76, 367] on span "Товари та послуги" at bounding box center [74, 372] width 78 height 11
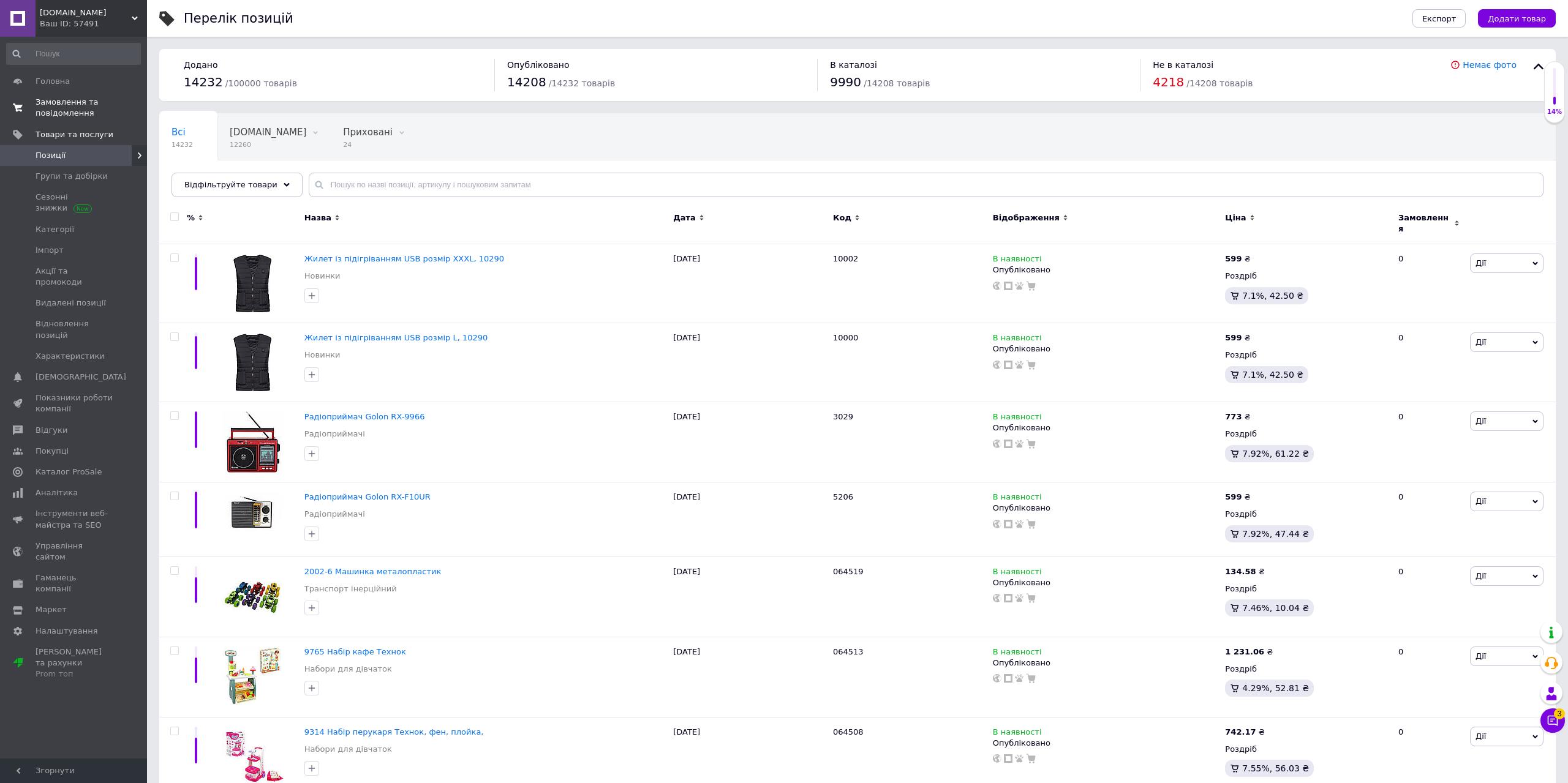
click at [82, 99] on span "Замовлення та повідомлення" at bounding box center [74, 108] width 78 height 22
